Goal: Task Accomplishment & Management: Complete application form

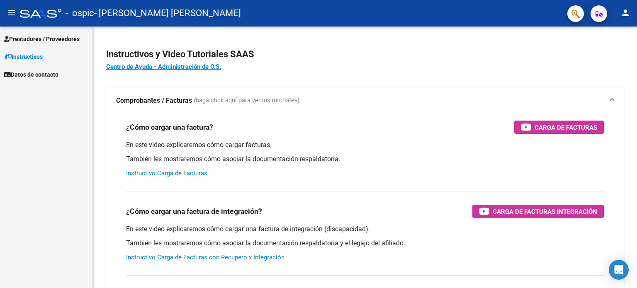
click at [32, 41] on span "Prestadores / Proveedores" at bounding box center [41, 38] width 75 height 9
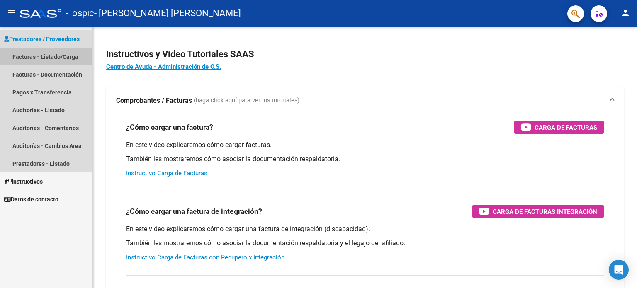
click at [38, 58] on link "Facturas - Listado/Carga" at bounding box center [46, 57] width 92 height 18
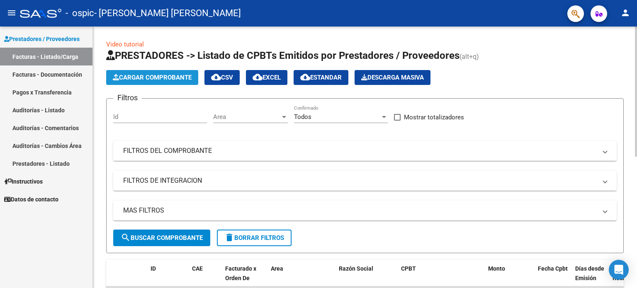
click at [167, 81] on span "Cargar Comprobante" at bounding box center [152, 77] width 79 height 7
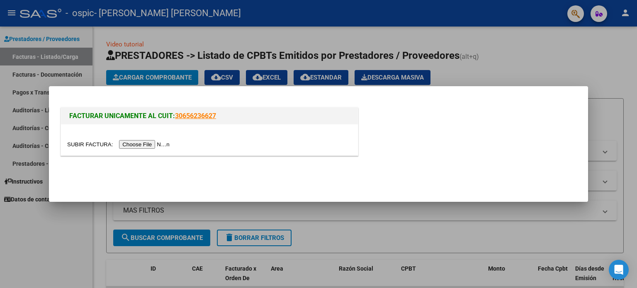
click at [148, 146] on input "file" at bounding box center [119, 144] width 105 height 9
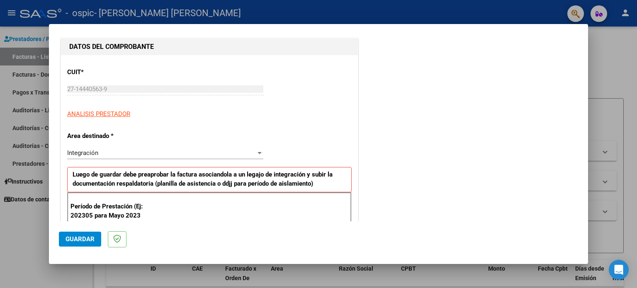
scroll to position [124, 0]
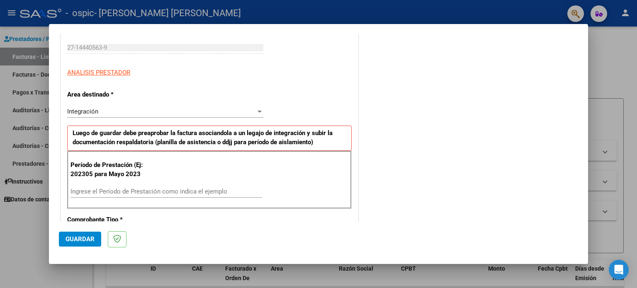
click at [105, 192] on input "Ingrese el Período de Prestación como indica el ejemplo" at bounding box center [166, 191] width 192 height 7
type input "202507"
click at [214, 149] on p "Luego de guardar debe preaprobar la factura asociandola a un legajo de integrac…" at bounding box center [209, 138] width 284 height 25
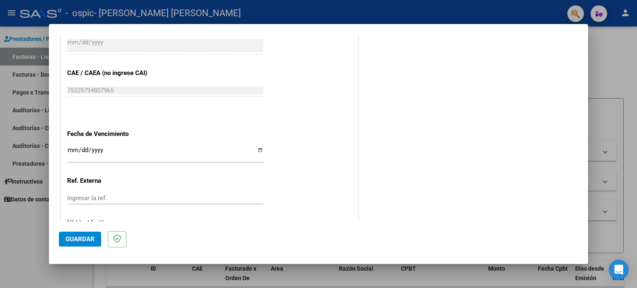
scroll to position [498, 0]
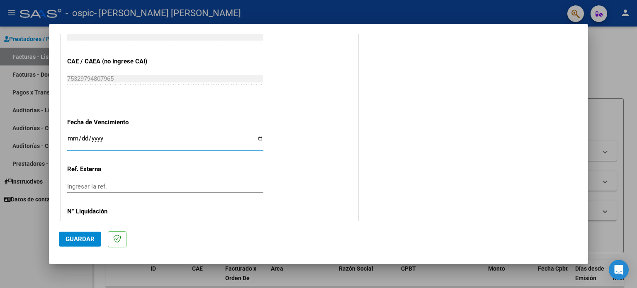
click at [259, 136] on input "Ingresar la fecha" at bounding box center [165, 141] width 196 height 13
type input "[DATE]"
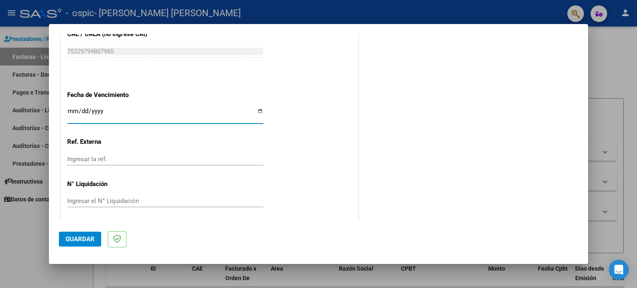
scroll to position [526, 0]
click at [81, 235] on button "Guardar" at bounding box center [80, 239] width 42 height 15
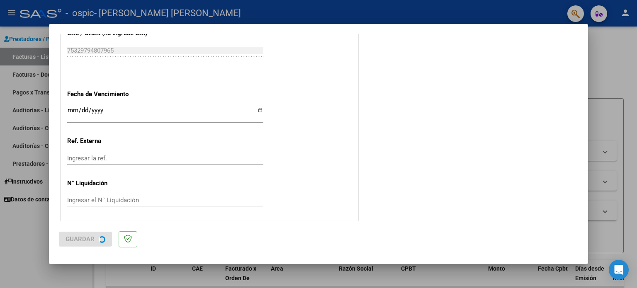
scroll to position [0, 0]
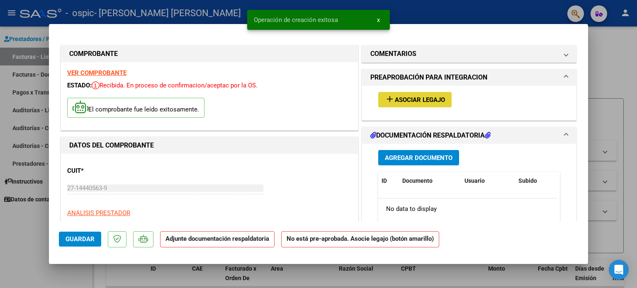
click at [445, 102] on button "add Asociar Legajo" at bounding box center [414, 99] width 73 height 15
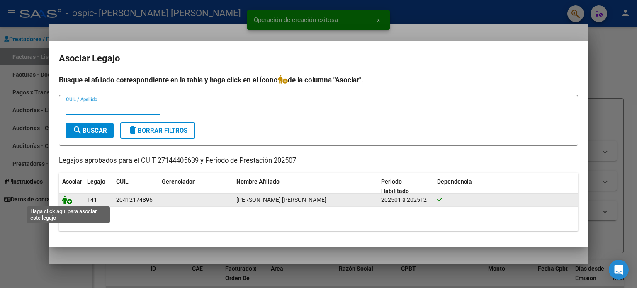
click at [66, 200] on icon at bounding box center [67, 199] width 10 height 9
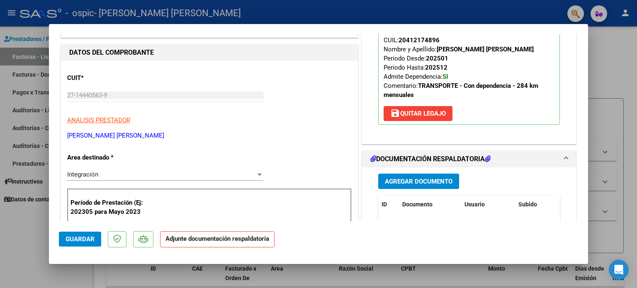
scroll to position [124, 0]
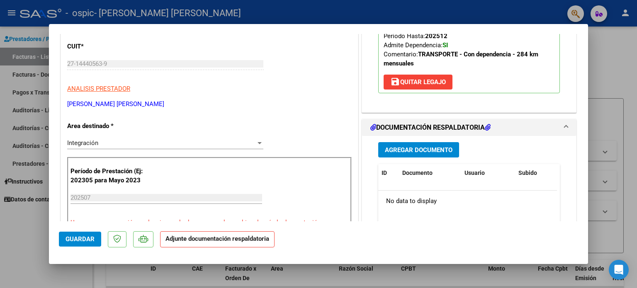
click at [410, 151] on span "Agregar Documento" at bounding box center [419, 149] width 68 height 7
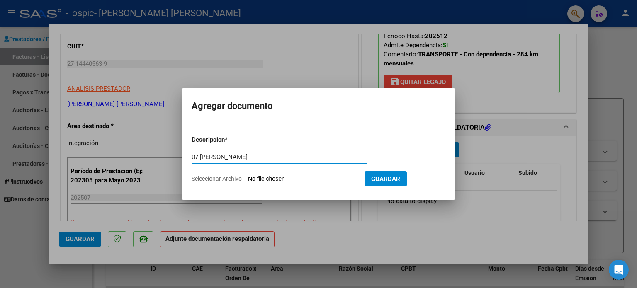
type input "07 [PERSON_NAME]"
click at [287, 178] on input "Seleccionar Archivo" at bounding box center [303, 179] width 110 height 8
type input "C:\fakepath\07 [PERSON_NAME].jpg"
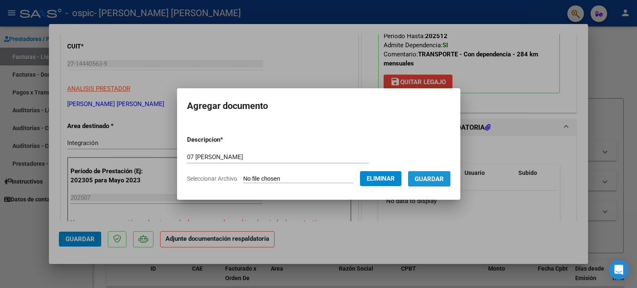
click at [426, 178] on span "Guardar" at bounding box center [429, 178] width 29 height 7
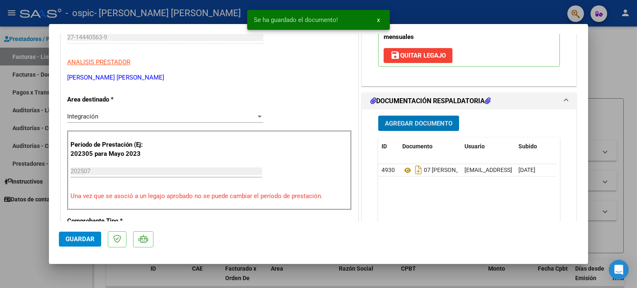
scroll to position [249, 0]
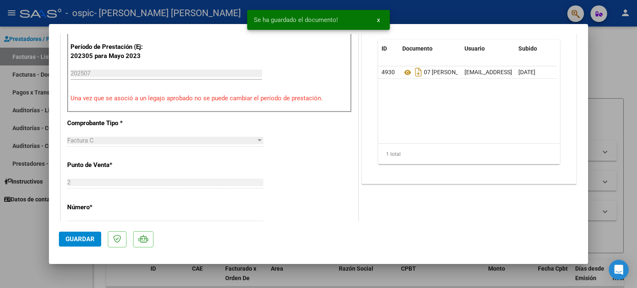
click at [78, 240] on span "Guardar" at bounding box center [80, 239] width 29 height 7
click at [610, 122] on div at bounding box center [318, 144] width 637 height 288
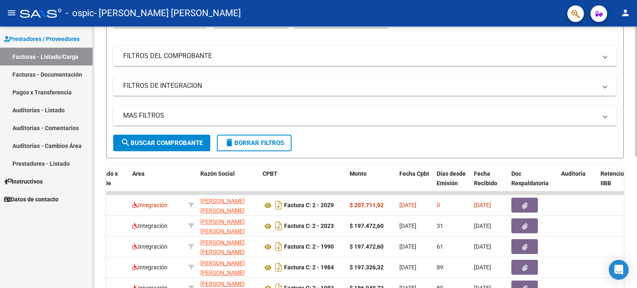
scroll to position [83, 0]
